Goal: Transaction & Acquisition: Purchase product/service

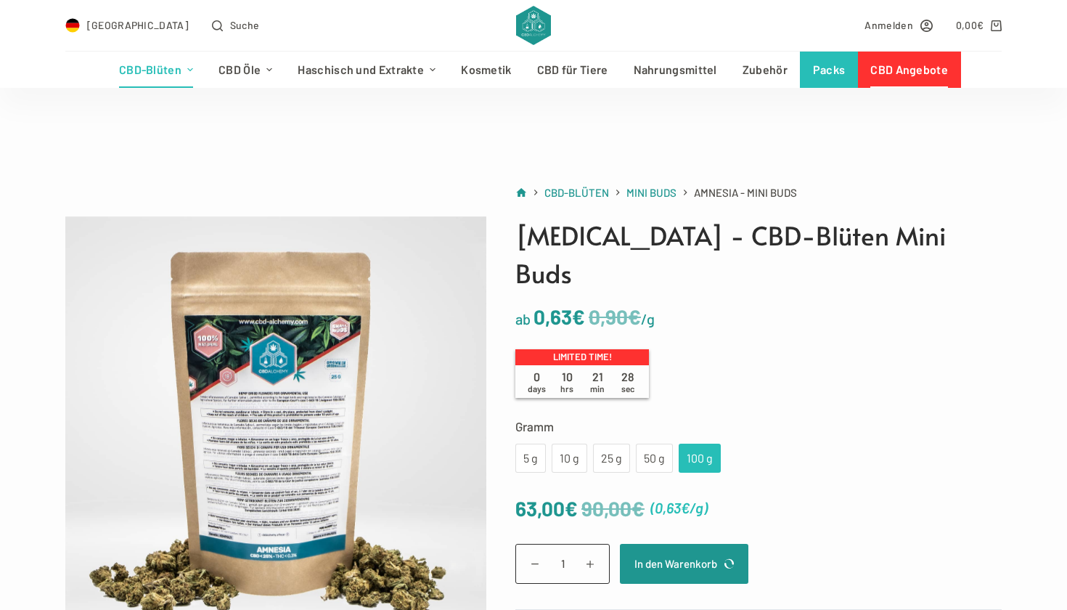
scroll to position [51, 0]
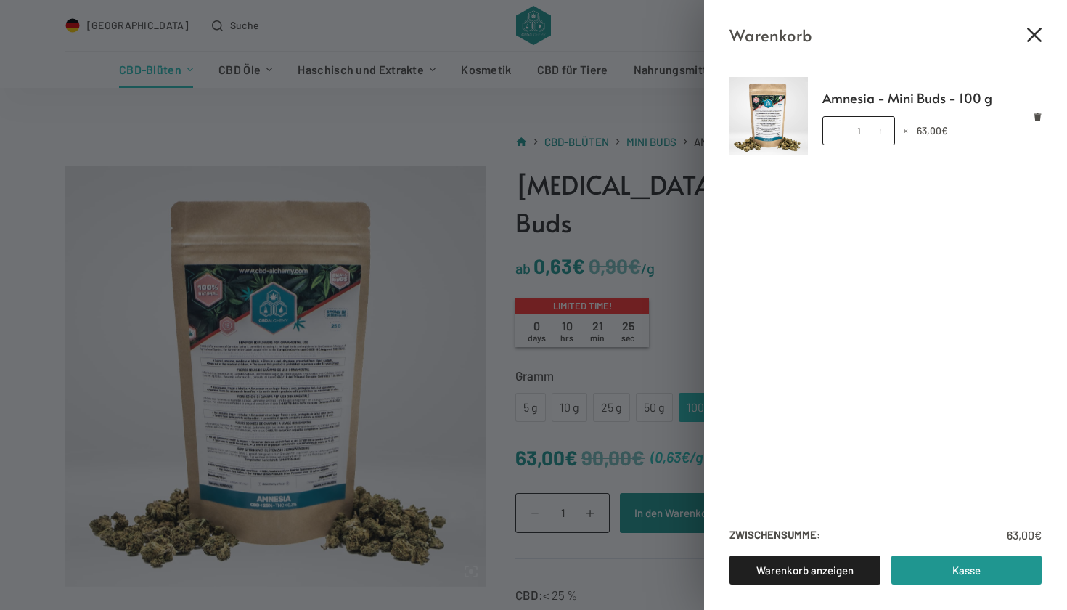
click at [1033, 41] on icon "Close cart drawer" at bounding box center [1034, 35] width 15 height 15
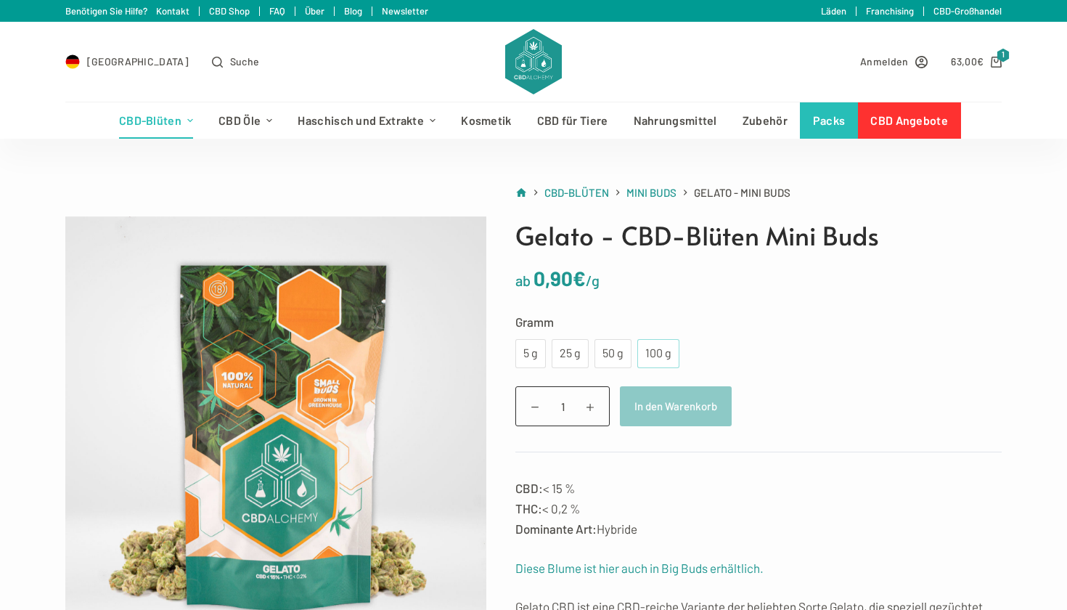
click at [668, 355] on div "100 g" at bounding box center [658, 353] width 25 height 19
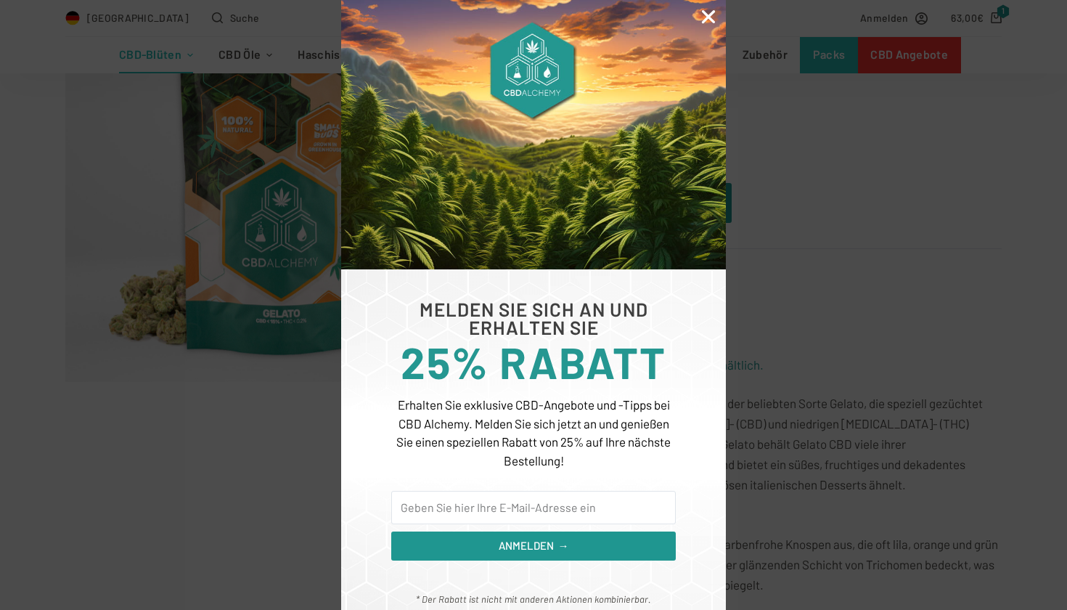
scroll to position [255, 0]
click at [706, 16] on icon "Close" at bounding box center [708, 16] width 19 height 19
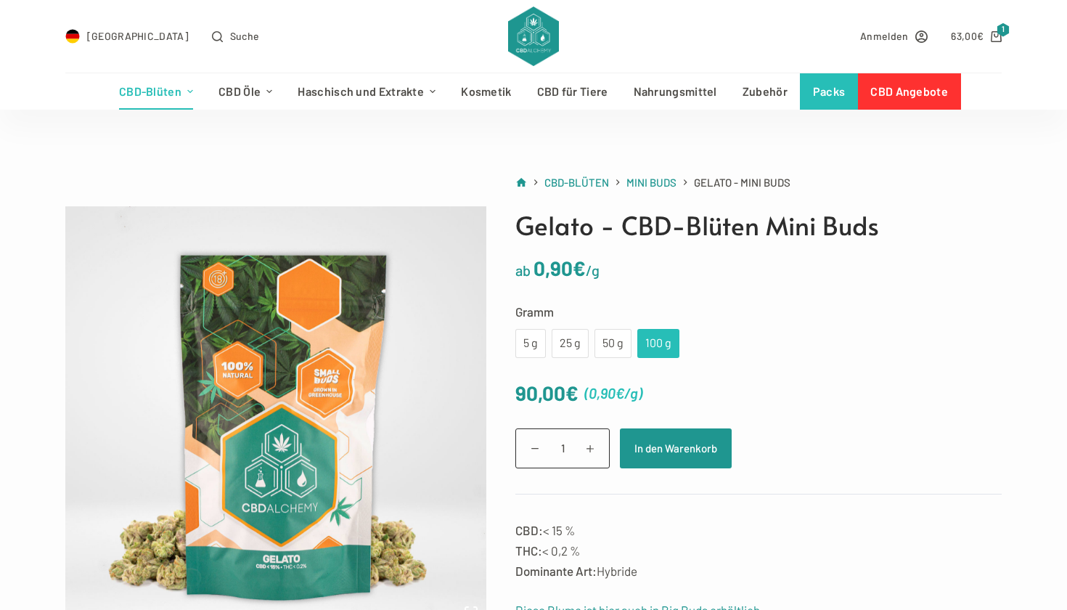
scroll to position [0, 0]
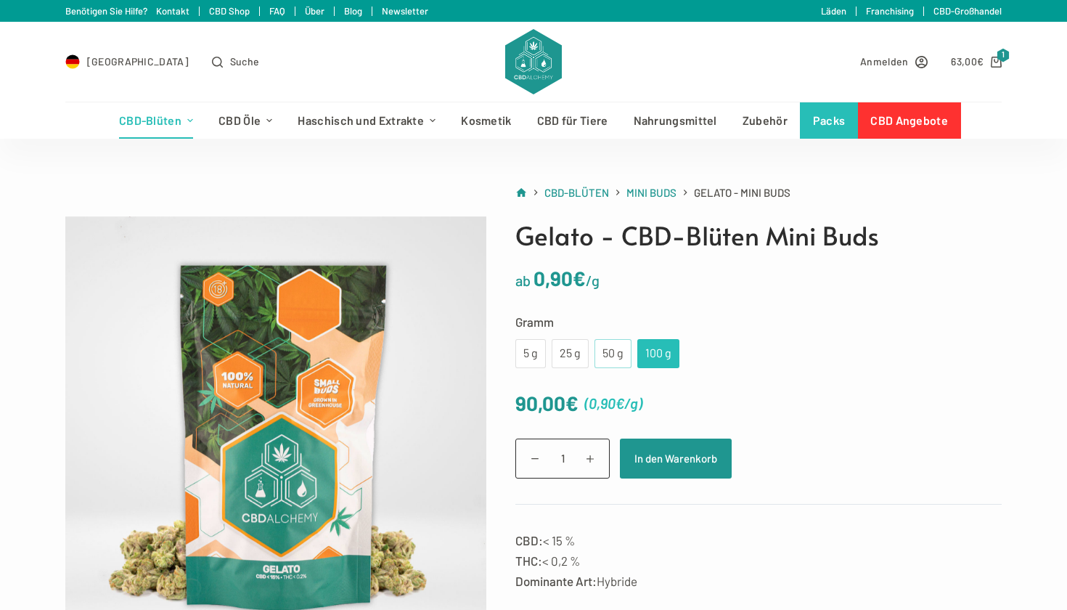
click at [613, 353] on div "50 g" at bounding box center [613, 353] width 20 height 19
click at [672, 347] on div "100 g" at bounding box center [658, 353] width 42 height 29
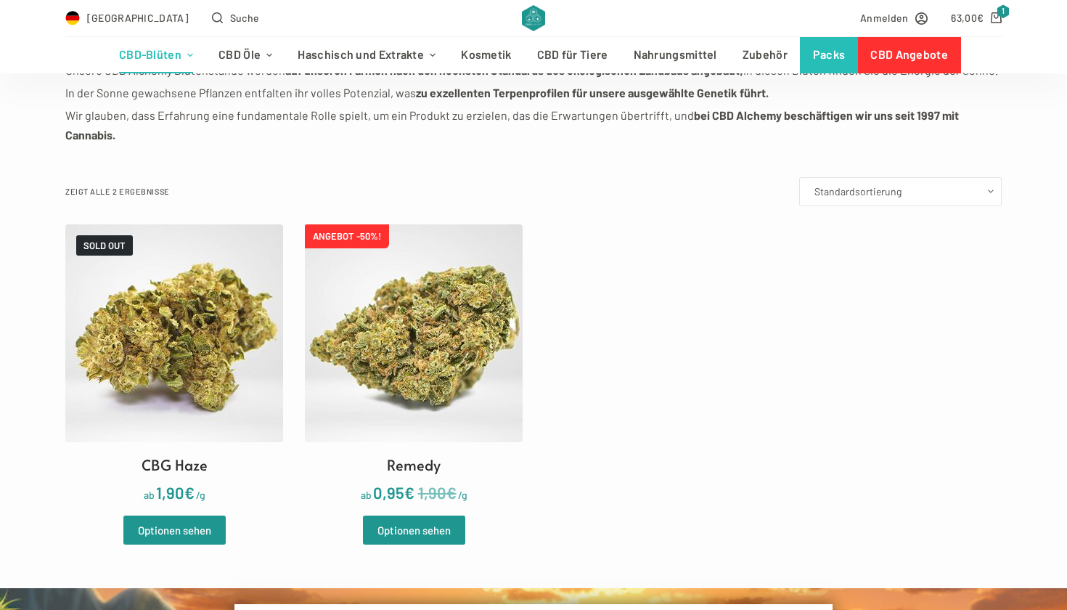
scroll to position [297, 0]
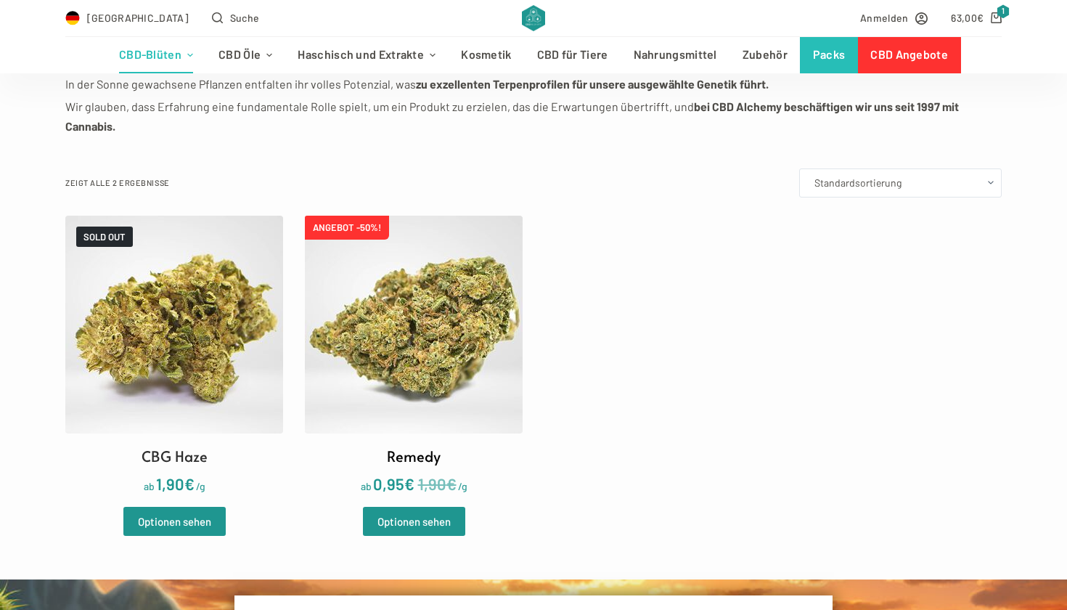
click at [378, 342] on img at bounding box center [414, 325] width 218 height 218
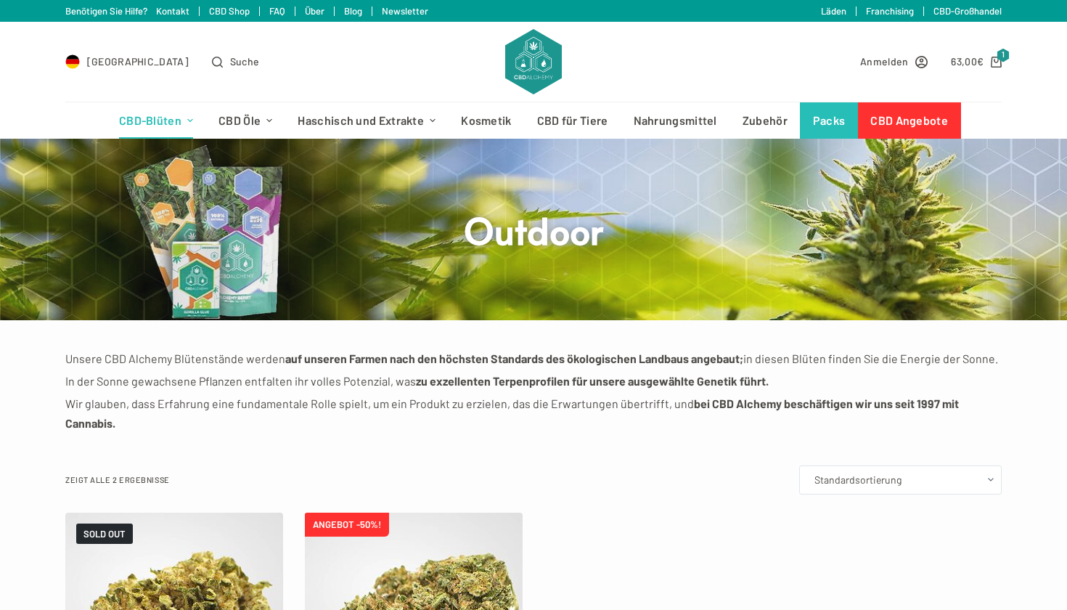
scroll to position [0, 0]
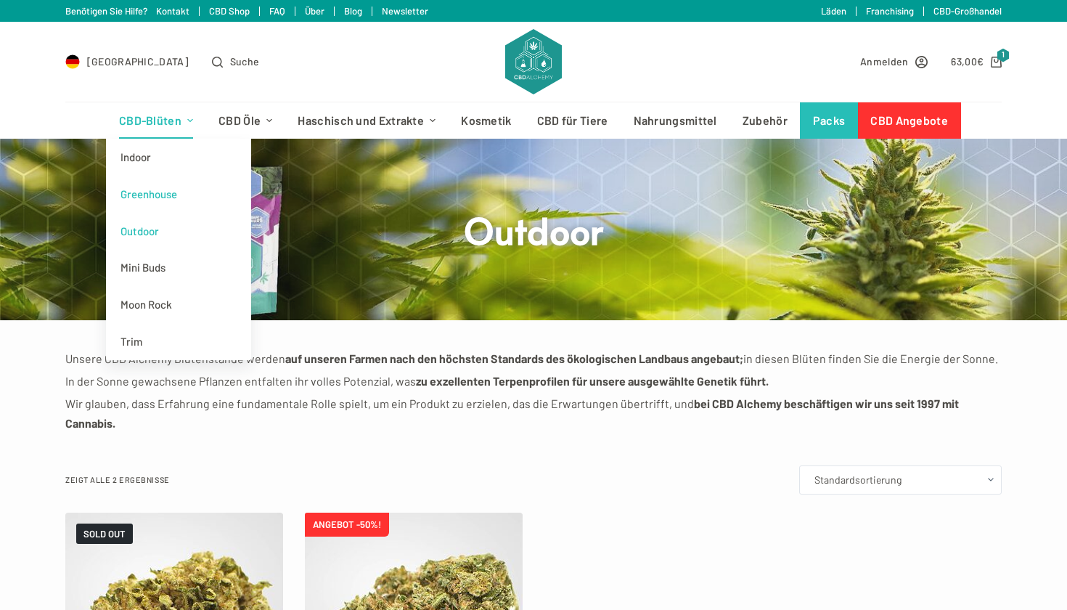
click at [171, 192] on link "Greenhouse" at bounding box center [178, 194] width 145 height 37
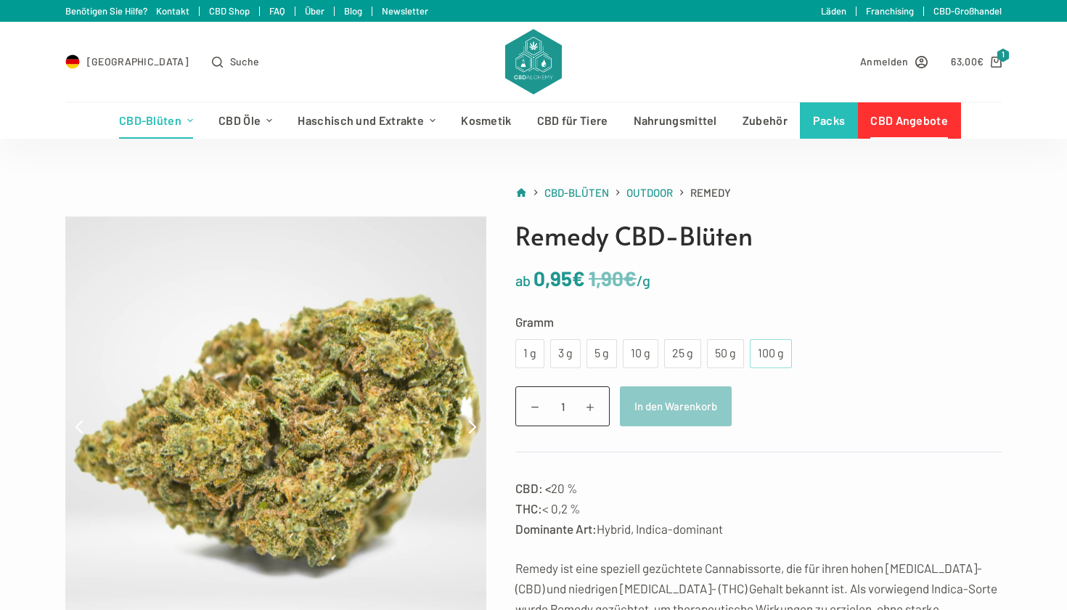
click at [763, 346] on div "100 g" at bounding box center [771, 353] width 25 height 19
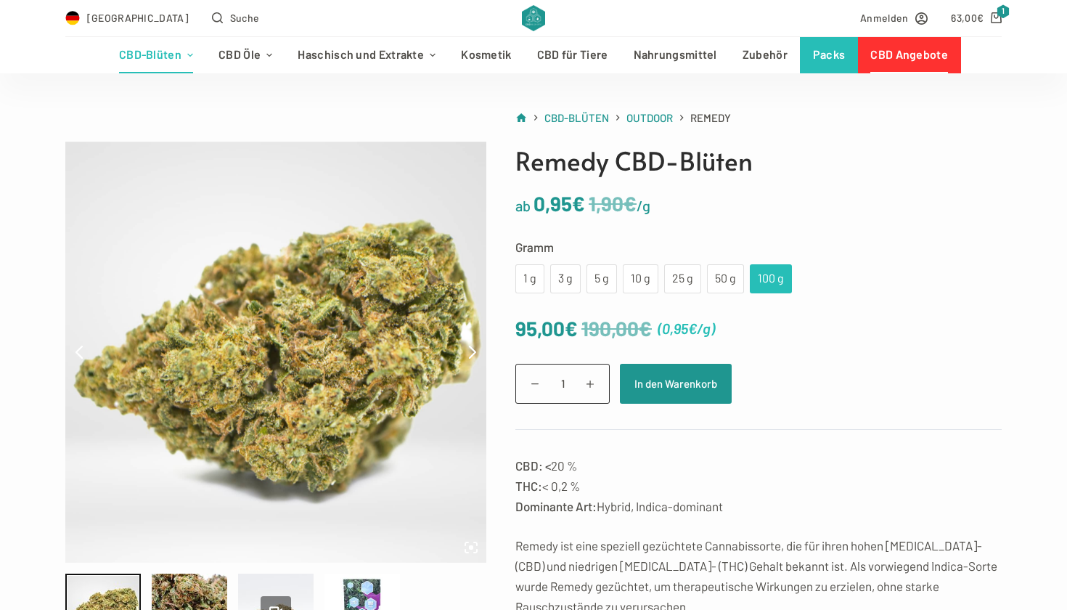
scroll to position [73, 0]
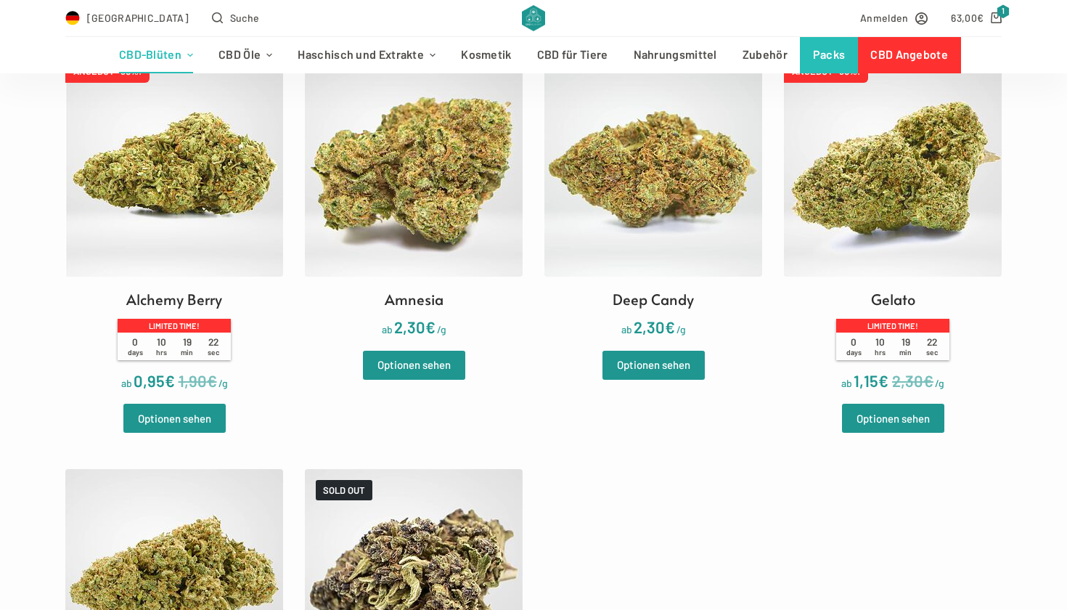
scroll to position [337, 0]
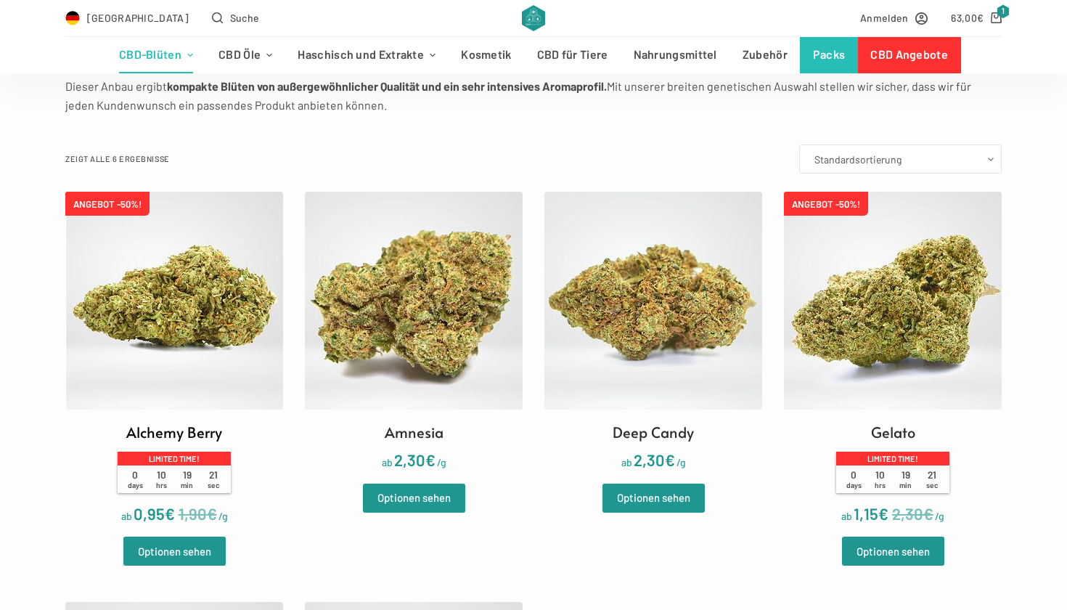
click at [200, 342] on img at bounding box center [174, 301] width 218 height 218
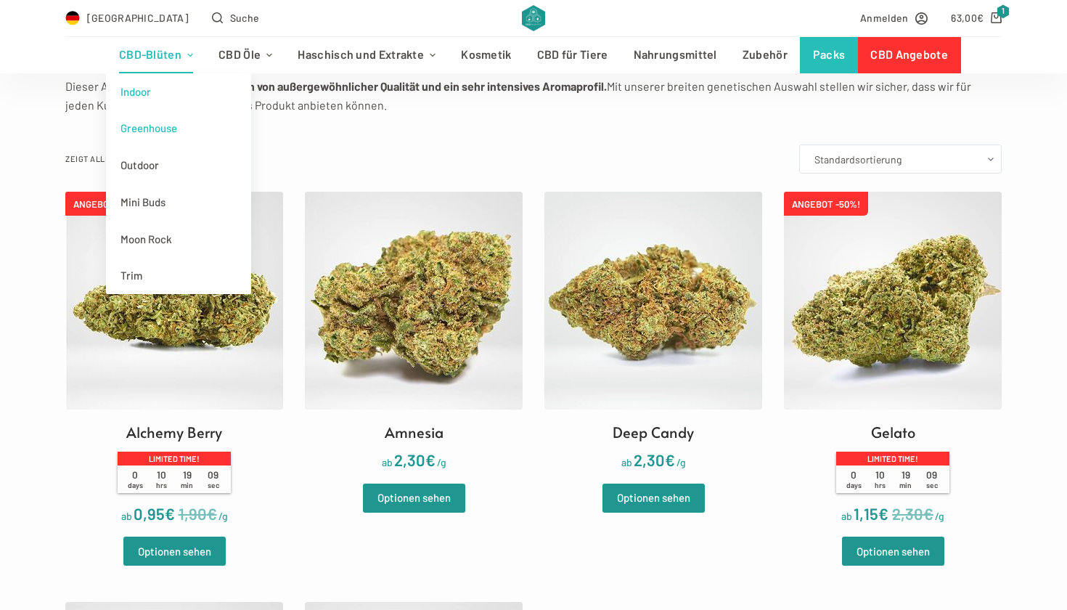
click at [150, 101] on link "Indoor" at bounding box center [178, 91] width 145 height 37
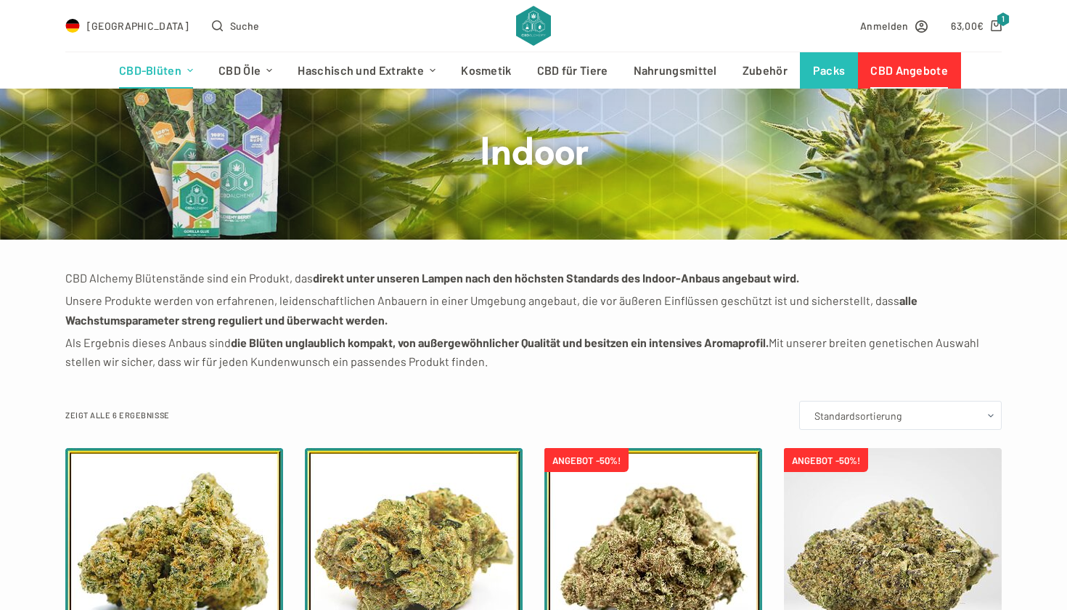
scroll to position [50, 0]
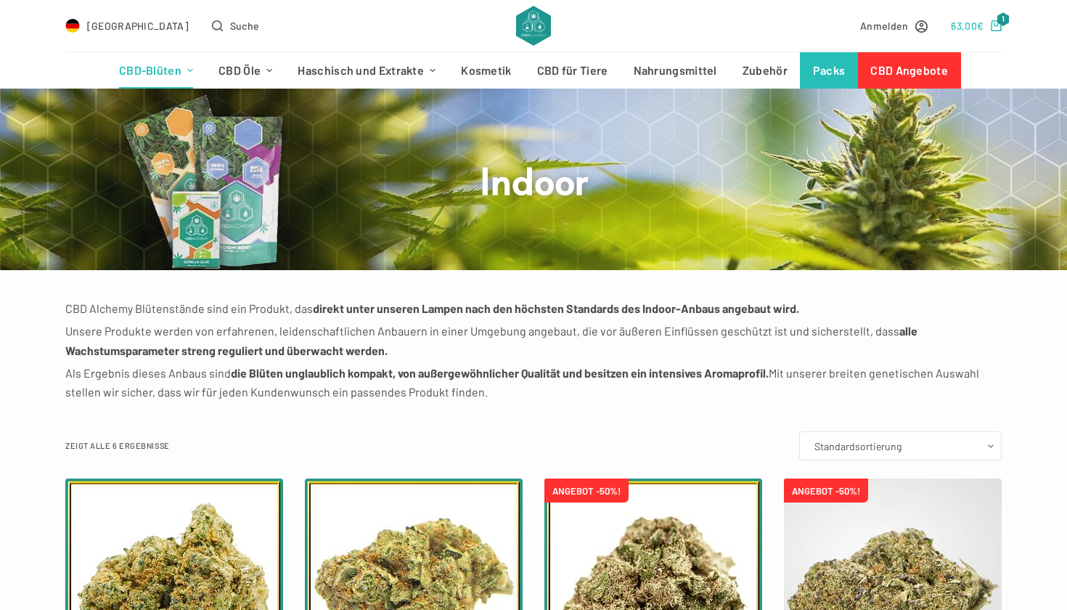
click at [978, 26] on span "€" at bounding box center [980, 26] width 7 height 12
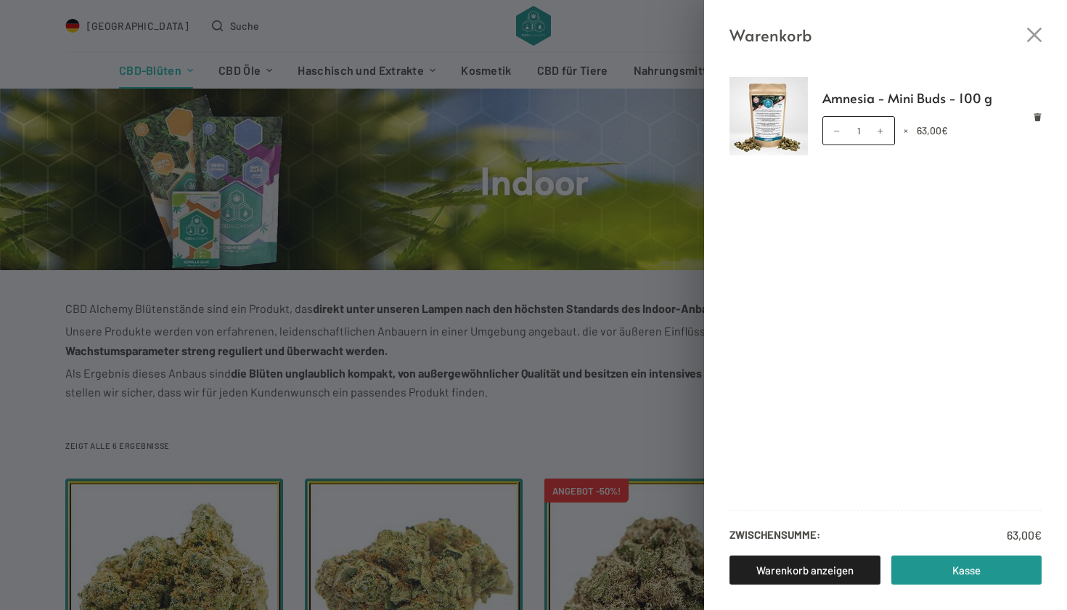
click at [770, 123] on img at bounding box center [768, 116] width 78 height 78
